Goal: Book appointment/travel/reservation

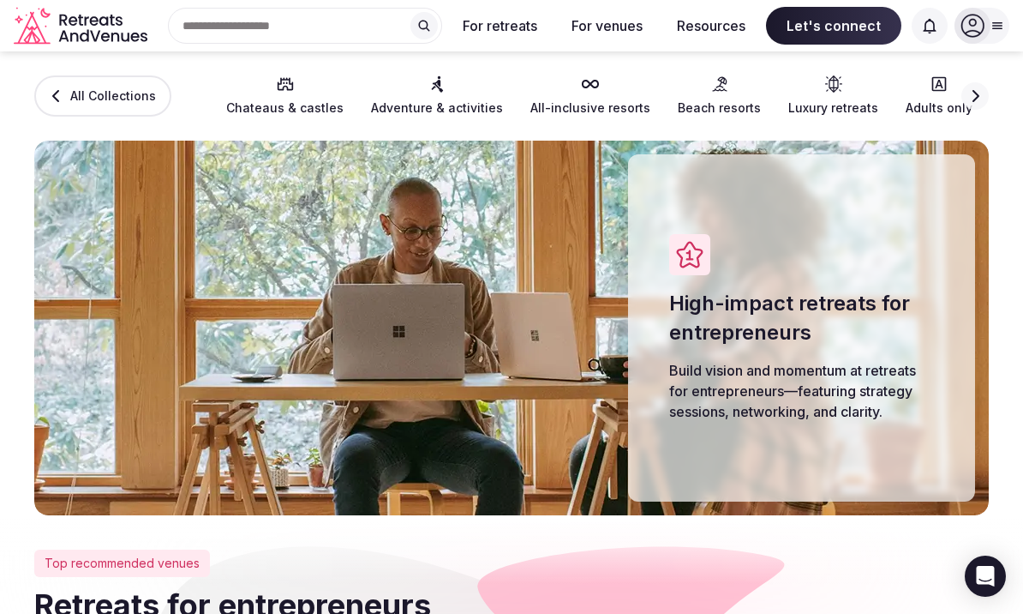
click at [502, 22] on button "For retreats" at bounding box center [500, 26] width 102 height 38
click at [508, 22] on button "For retreats" at bounding box center [500, 26] width 102 height 38
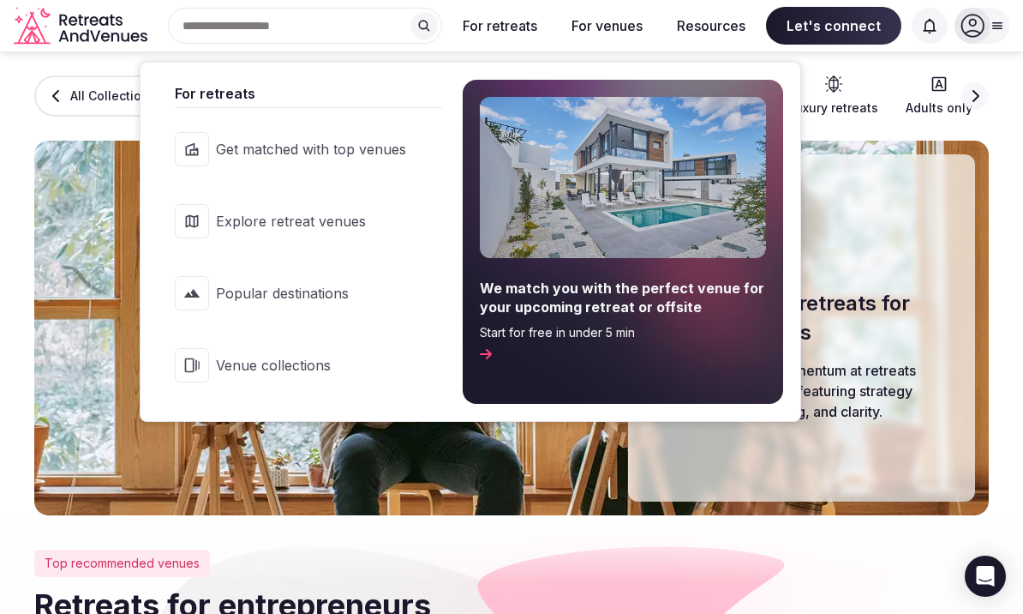
click at [259, 145] on span "Get matched with top venues" at bounding box center [311, 149] width 190 height 19
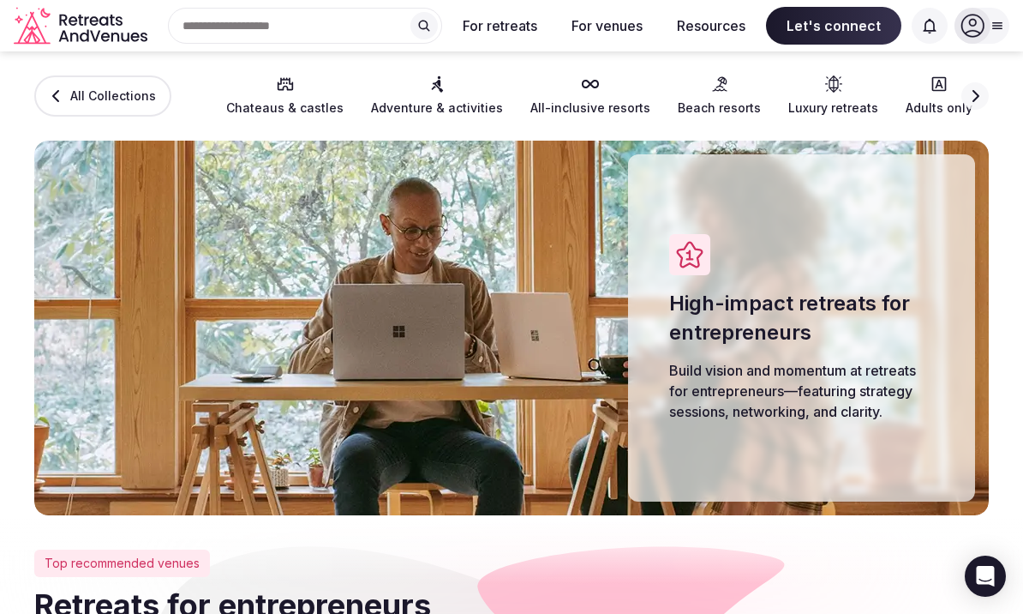
click at [568, 98] on link "All-inclusive resorts" at bounding box center [590, 95] width 120 height 41
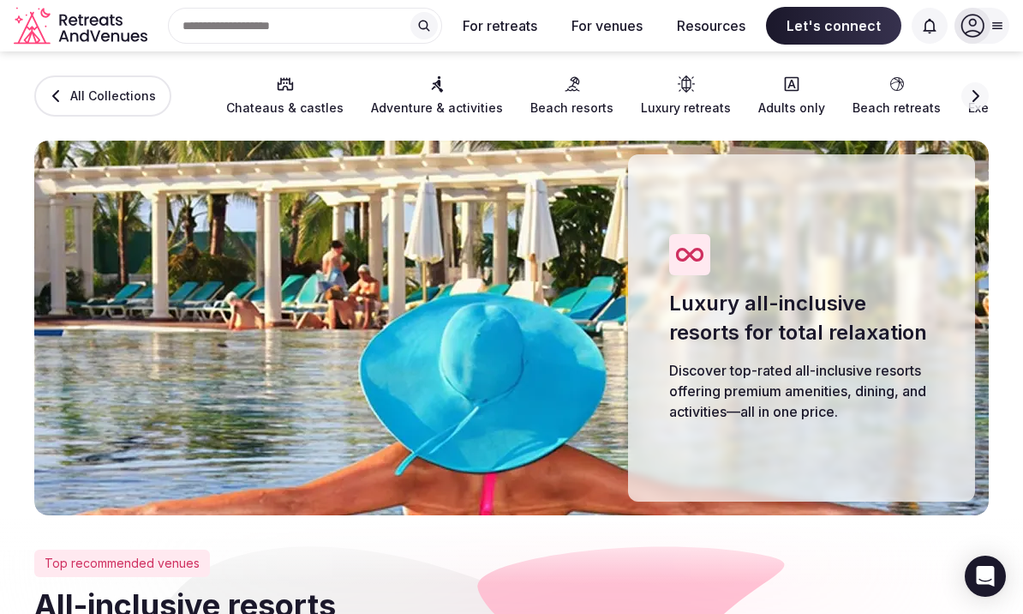
click at [566, 95] on link "Beach resorts" at bounding box center [571, 95] width 83 height 41
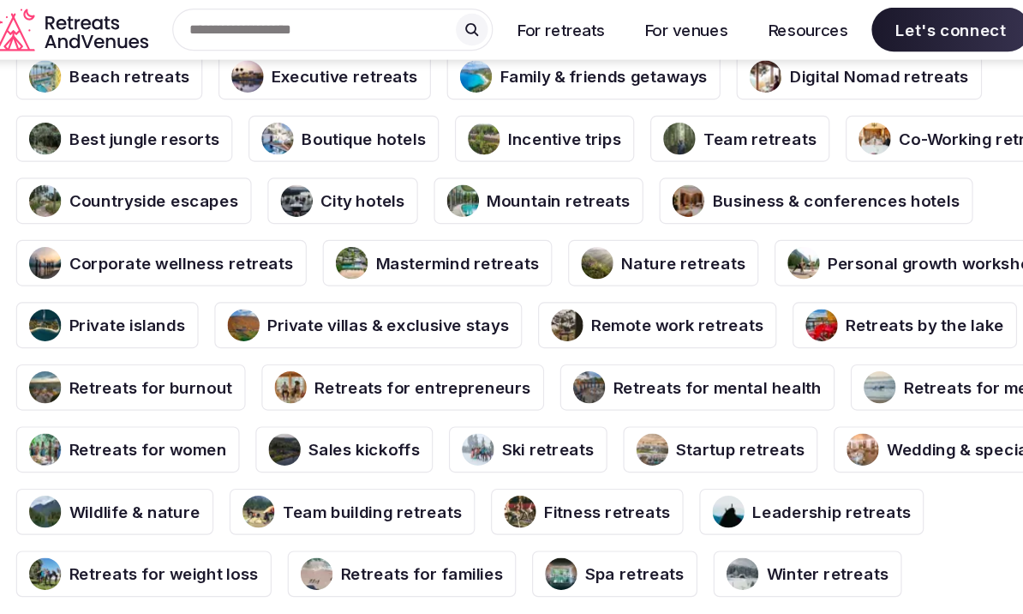
scroll to position [4433, 0]
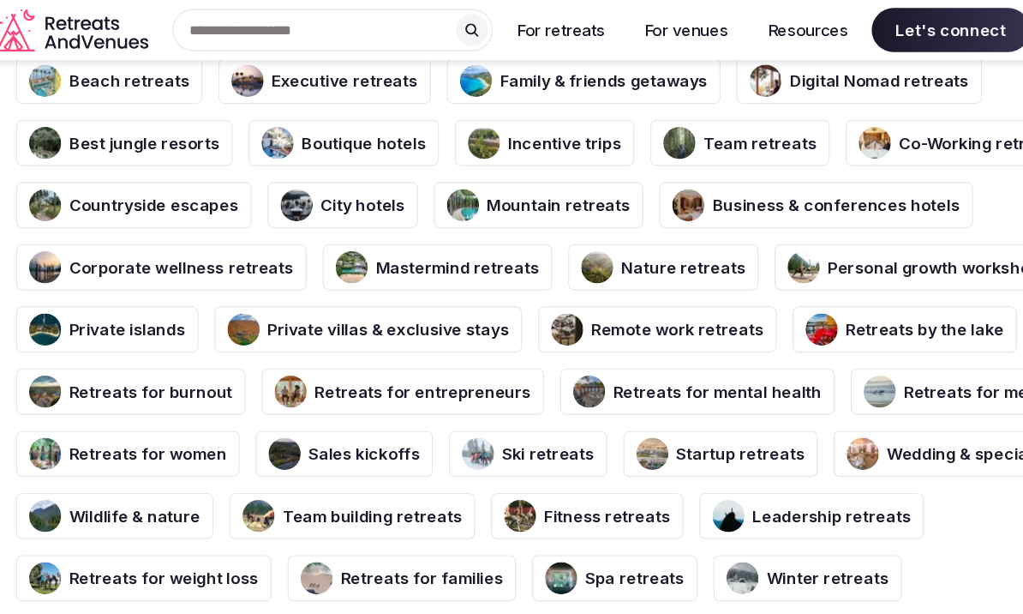
click at [750, 219] on h3 "Personal growth workshops" at bounding box center [822, 228] width 189 height 19
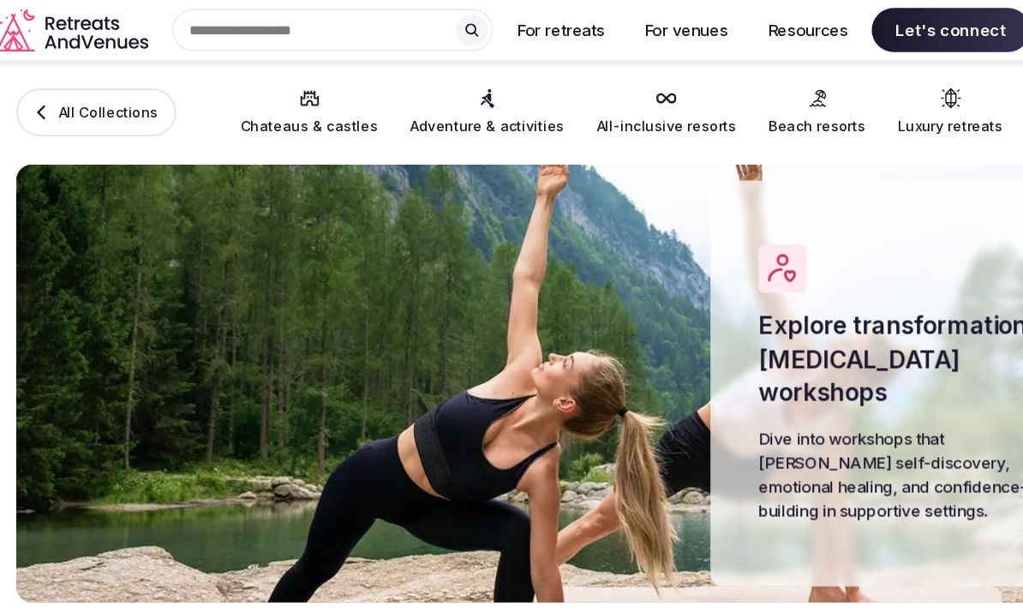
click at [735, 153] on img at bounding box center [511, 328] width 955 height 374
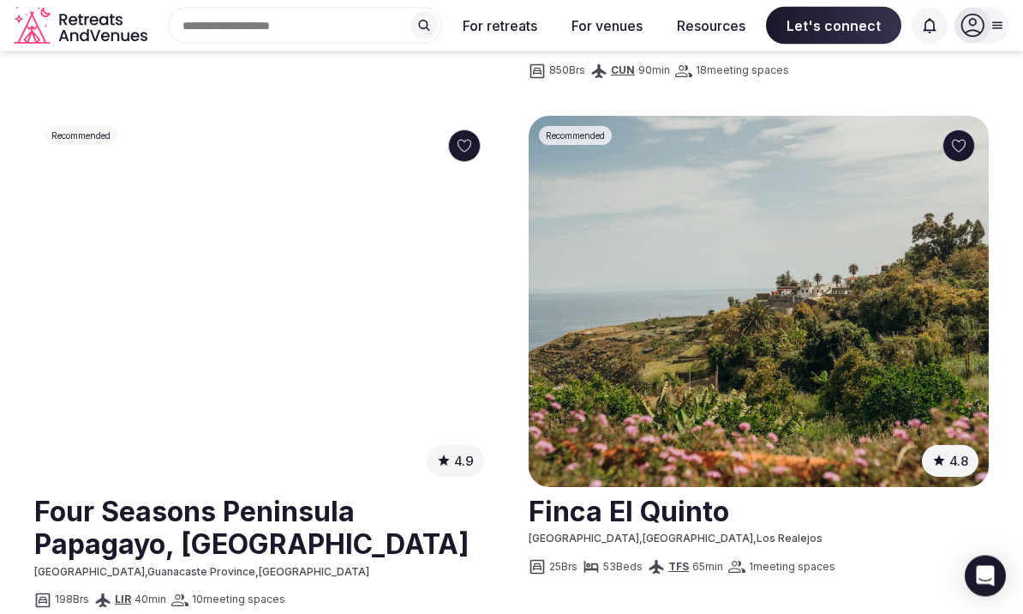
scroll to position [2592, 0]
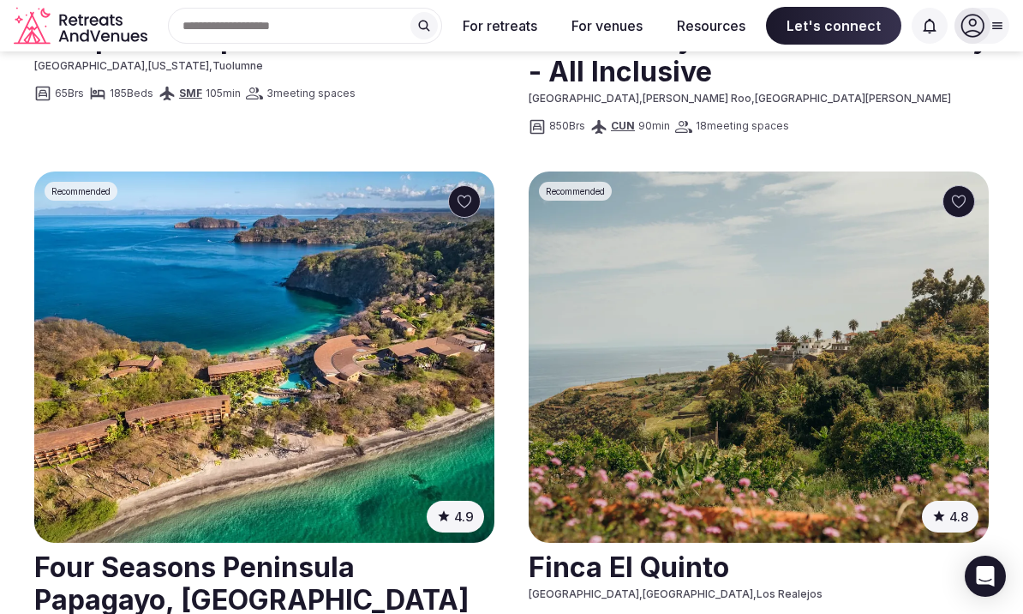
click at [128, 388] on img at bounding box center [264, 356] width 460 height 371
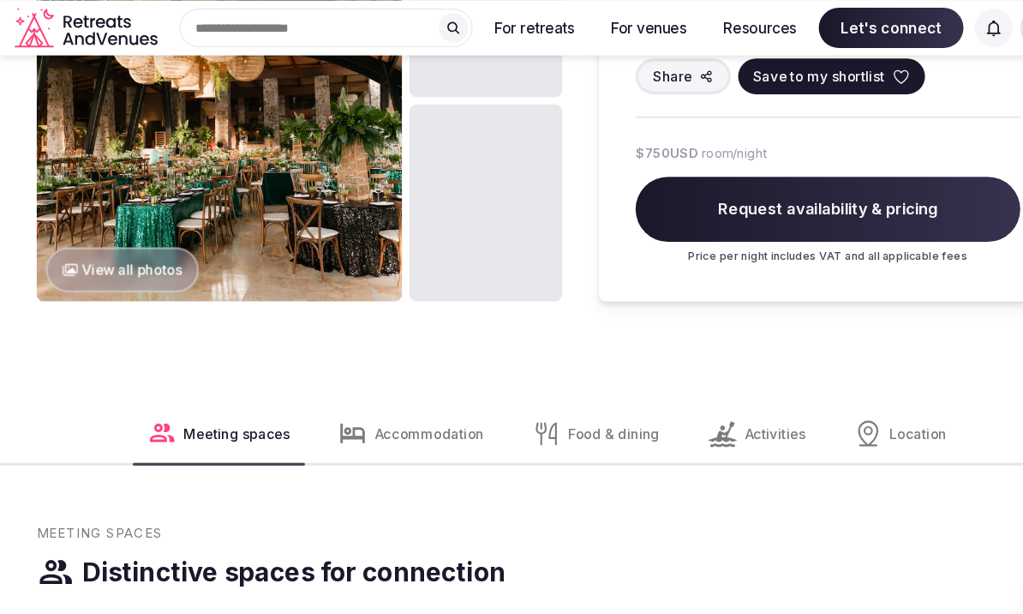
scroll to position [2010, 0]
